Goal: Task Accomplishment & Management: Understand process/instructions

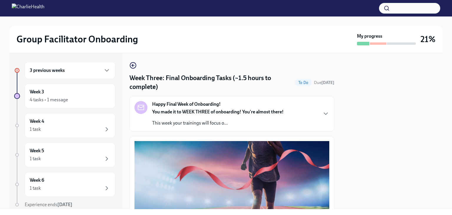
click at [95, 72] on div "3 previous weeks" at bounding box center [70, 70] width 81 height 7
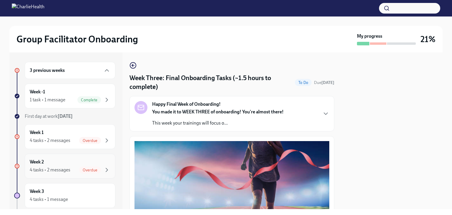
click at [72, 160] on div "Week 2 4 tasks • 2 messages Overdue" at bounding box center [70, 166] width 81 height 15
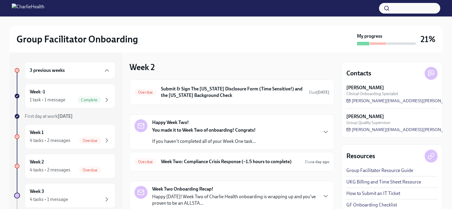
scroll to position [39, 0]
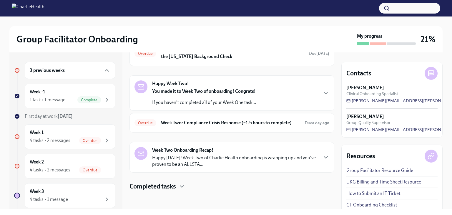
click at [226, 133] on div "Overdue Submit & Sign The [US_STATE] Disclosure Form (Time Sensitive!) and the …" at bounding box center [232, 107] width 205 height 132
click at [221, 129] on div "Overdue Week Two: Compliance Crisis Response (~1.5 hours to complete) Due a day…" at bounding box center [232, 122] width 205 height 19
click at [205, 121] on h6 "Week Two: Compliance Crisis Response (~1.5 hours to complete)" at bounding box center [230, 123] width 139 height 6
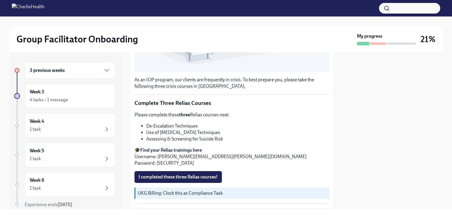
scroll to position [187, 0]
click at [181, 147] on strong "Find your Relias trainings here" at bounding box center [171, 150] width 62 height 6
